Goal: Information Seeking & Learning: Find specific fact

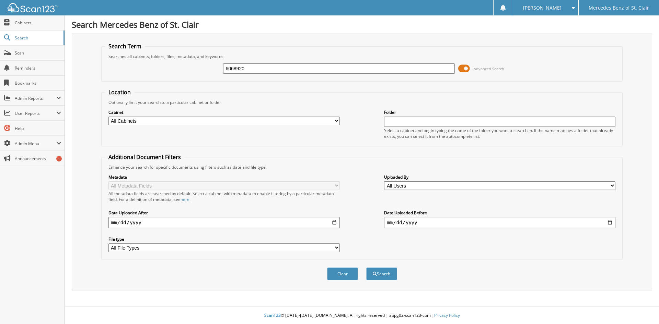
type input "6068920"
click at [366, 268] on button "Search" at bounding box center [381, 274] width 31 height 13
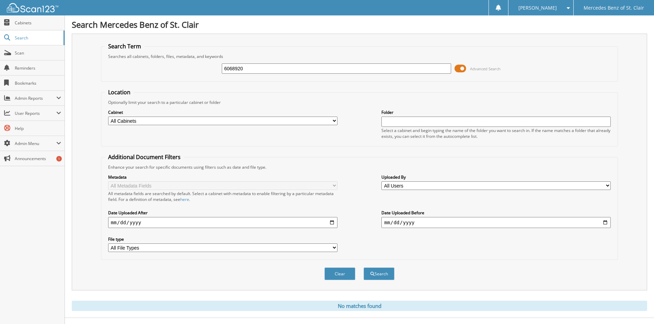
click at [266, 67] on input "6068920" at bounding box center [336, 69] width 229 height 10
type input "6"
paste input "6068050"
type input "6068050"
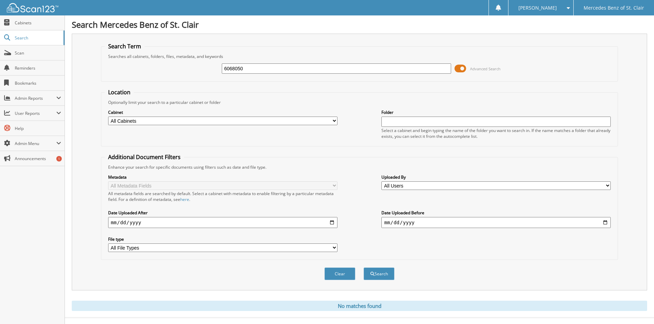
click at [364, 268] on button "Search" at bounding box center [379, 274] width 31 height 13
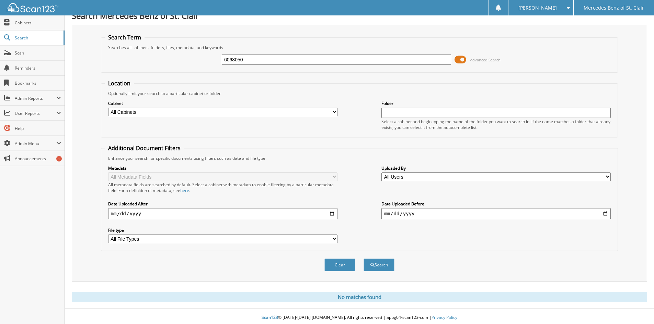
scroll to position [11, 0]
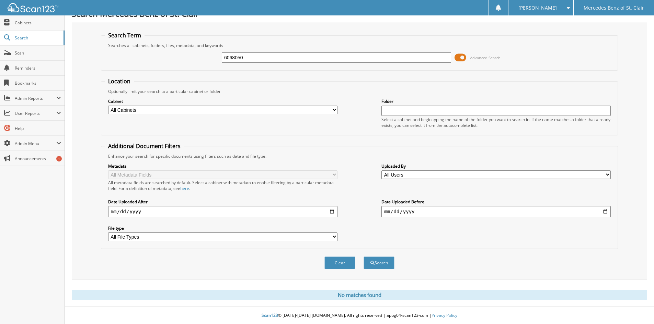
click at [333, 58] on input "6068050" at bounding box center [336, 58] width 229 height 10
paste input "7577"
type input "6067577"
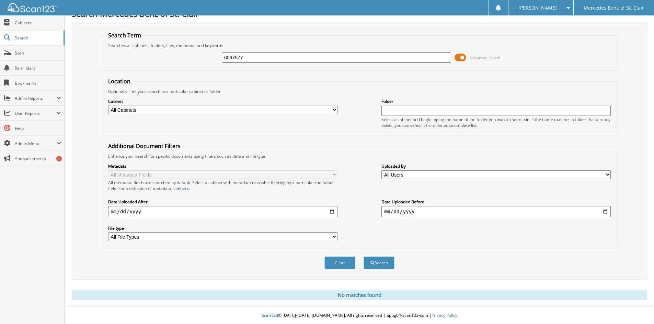
click at [364, 257] on button "Search" at bounding box center [379, 263] width 31 height 13
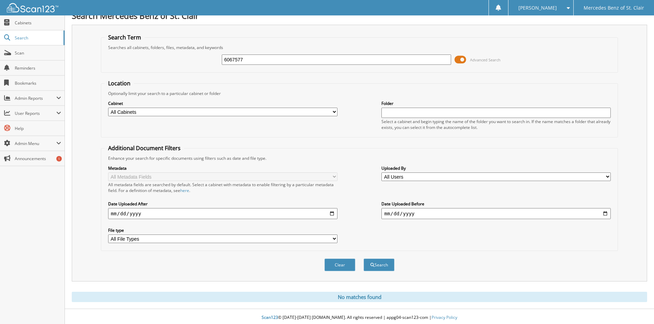
scroll to position [11, 0]
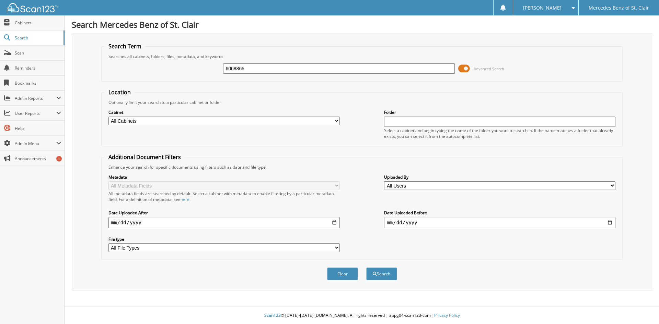
type input "6068865"
click at [366, 268] on button "Search" at bounding box center [381, 274] width 31 height 13
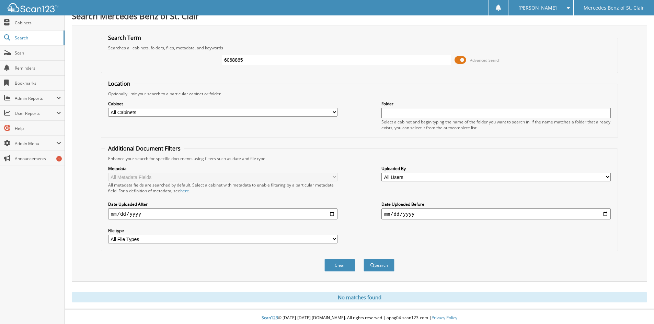
scroll to position [11, 0]
